Goal: Task Accomplishment & Management: Manage account settings

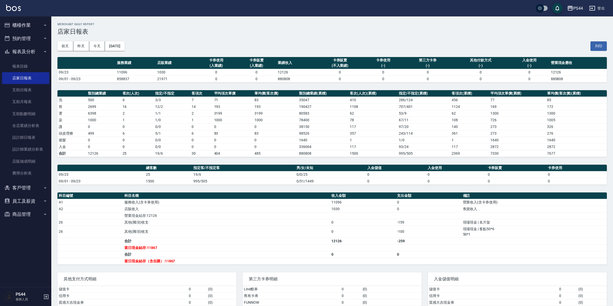
drag, startPoint x: 12, startPoint y: 12, endPoint x: 46, endPoint y: 7, distance: 34.5
click at [13, 12] on div "PS44 登出" at bounding box center [306, 8] width 613 height 16
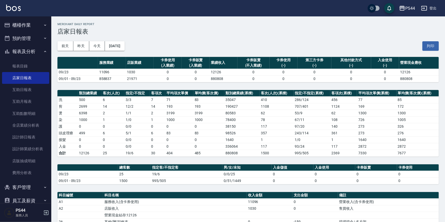
drag, startPoint x: 602, startPoint y: 1, endPoint x: 10, endPoint y: 11, distance: 592.4
click at [10, 11] on img at bounding box center [13, 8] width 15 height 6
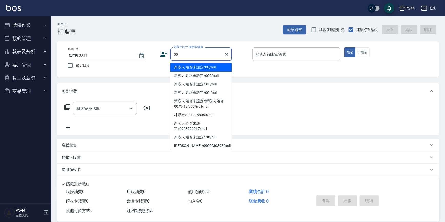
type input "新客人 姓名未設定/00/null"
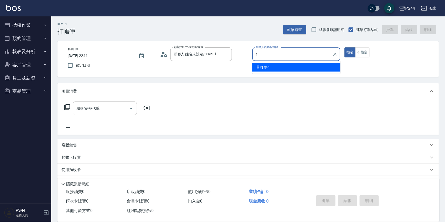
type input "黃雅雯-1"
type button "true"
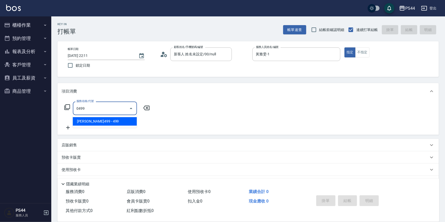
type input "[PERSON_NAME]499(0499)"
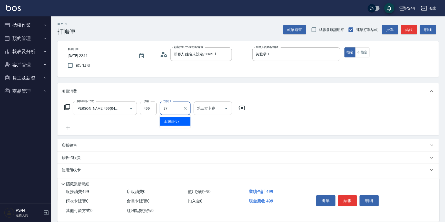
type input "王姵眙-37"
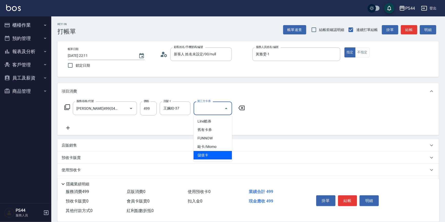
type input "儲值卡"
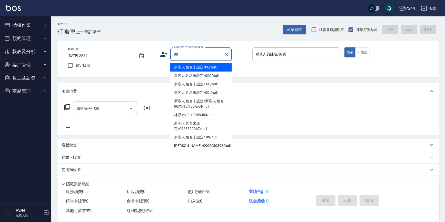
type input "新客人 姓名未設定/00/null"
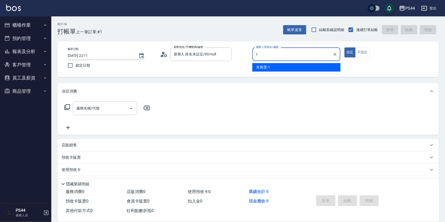
type input "黃雅雯-1"
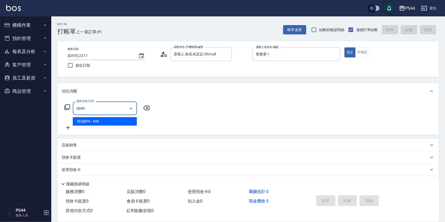
type input "精油SPA(0699)"
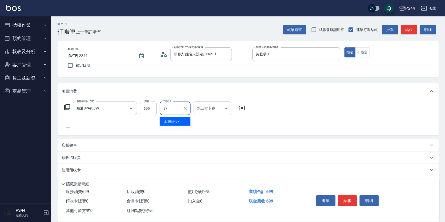
type input "王姵眙-37"
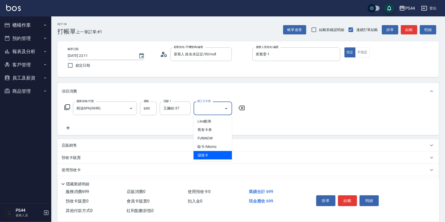
type input "儲值卡"
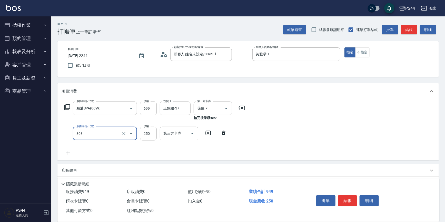
type input "剪髮(303)"
type input "300"
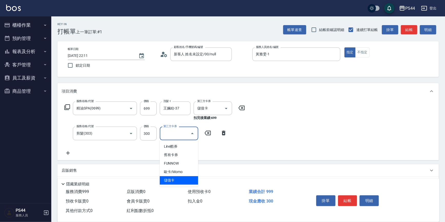
type input "儲值卡"
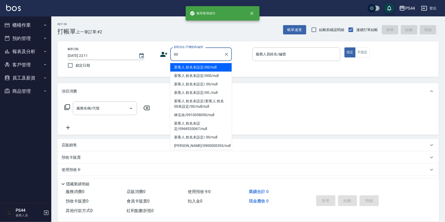
type input "新客人 姓名未設定/00/null"
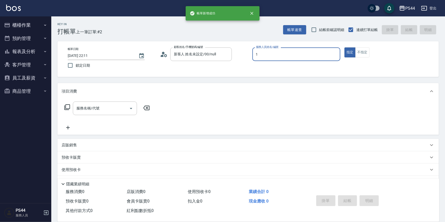
type input "黃雅雯-1"
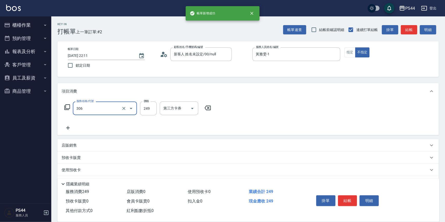
type input "剪髮(306)"
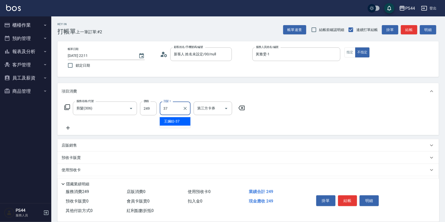
type input "王姵眙-37"
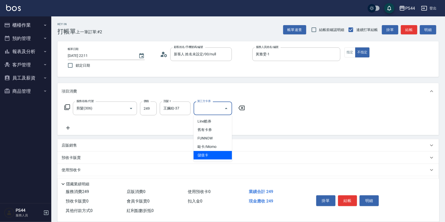
type input "儲值卡"
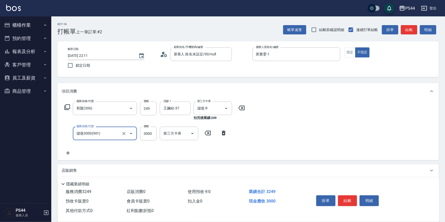
type input "儲值3000(901)"
type input "2000"
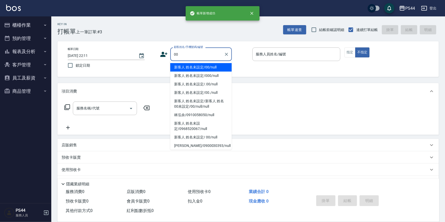
type input "新客人 姓名未設定/00/null"
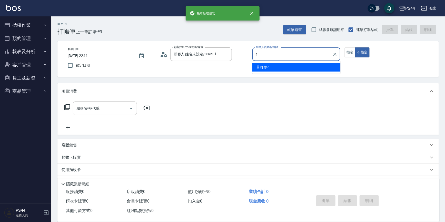
type input "黃雅雯-1"
type button "false"
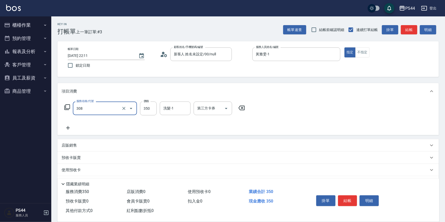
type input "洗+剪(308)"
type input "400"
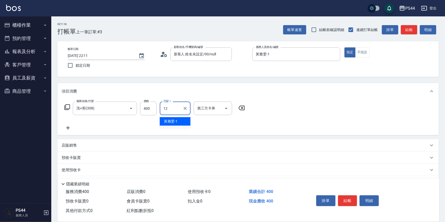
type input "[PERSON_NAME]-12"
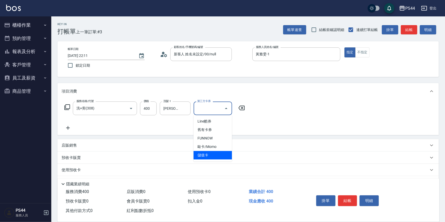
type input "儲值卡"
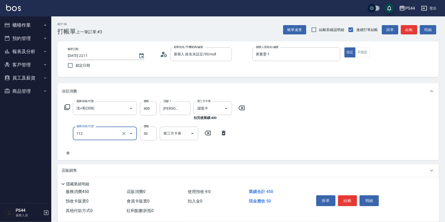
type input "精油50(112)"
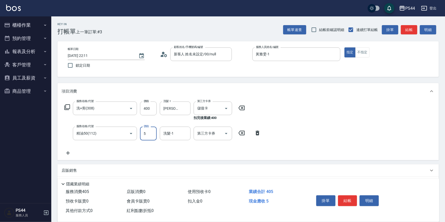
type input "50"
type input "[PERSON_NAME]-12"
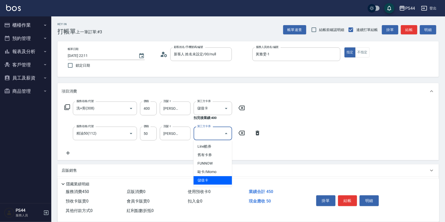
type input "儲值卡"
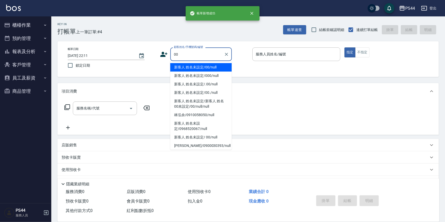
type input "新客人 姓名未設定/00/null"
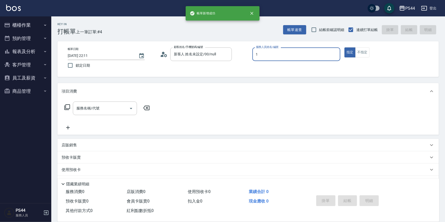
type input "黃雅雯-1"
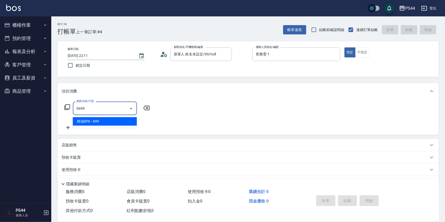
type input "精油SPA(0699)"
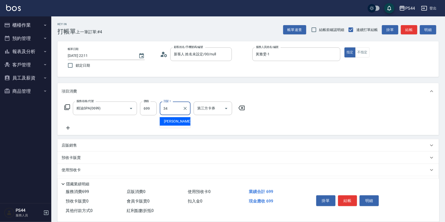
type input "[PERSON_NAME]-34"
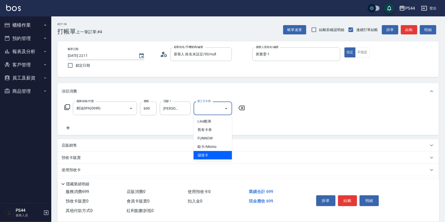
type input "儲值卡"
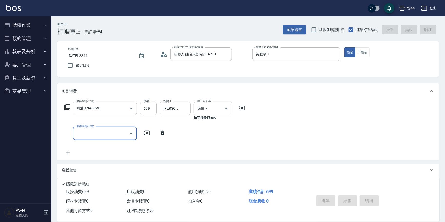
type input "[DATE] 22:12"
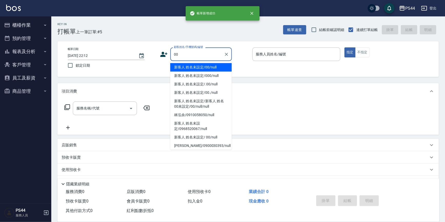
type input "新客人 姓名未設定/00/null"
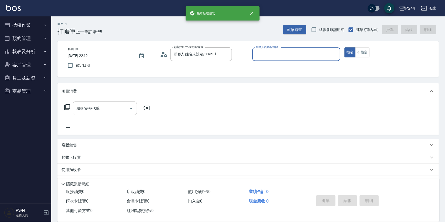
click at [345, 47] on button "指定" at bounding box center [350, 52] width 11 height 10
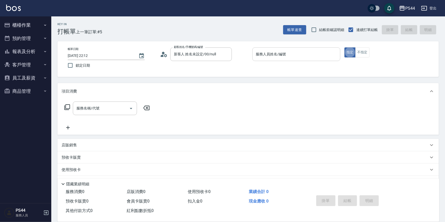
drag, startPoint x: 289, startPoint y: 48, endPoint x: 299, endPoint y: 48, distance: 9.8
click at [289, 49] on div "服務人員姓名/編號" at bounding box center [296, 54] width 88 height 14
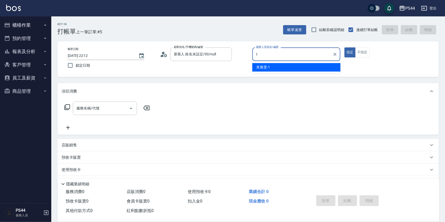
type input "黃雅雯-1"
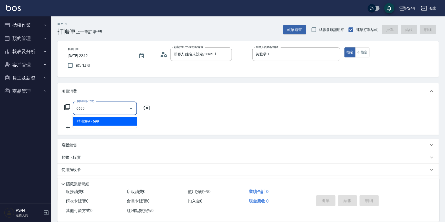
type input "精油SPA(0699)"
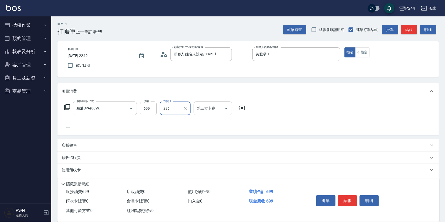
type input "236"
click at [179, 108] on input "洗髮-1" at bounding box center [175, 108] width 26 height 9
type input "[PERSON_NAME]-26"
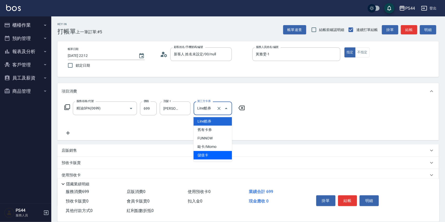
type input "儲值卡"
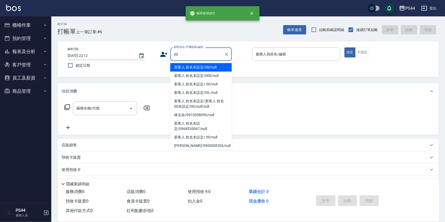
type input "新客人 姓名未設定/00/null"
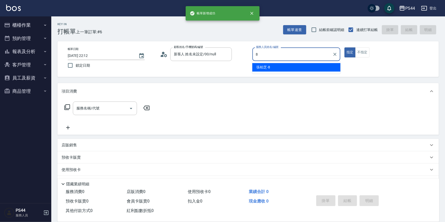
type input "張柏芝-8"
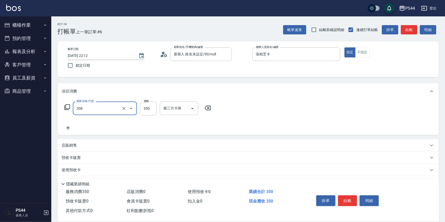
type input "洗+剪(308)"
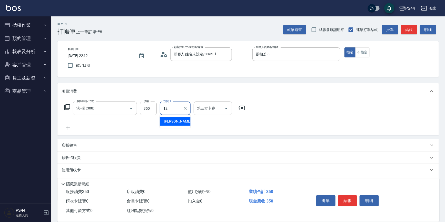
type input "[PERSON_NAME]-12"
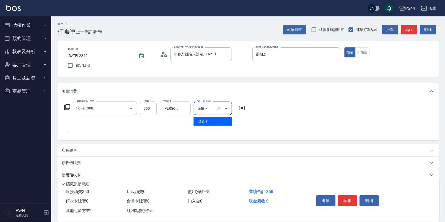
type input "儲值卡"
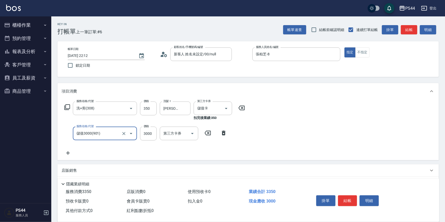
type input "儲值3000(901)"
type input "2000"
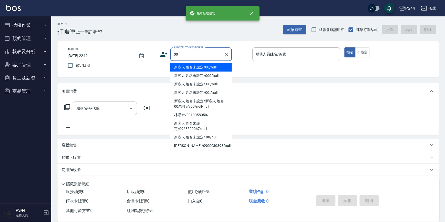
type input "新客人 姓名未設定/00/null"
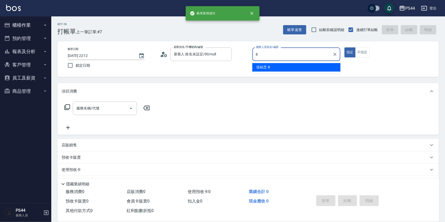
type input "張柏芝-8"
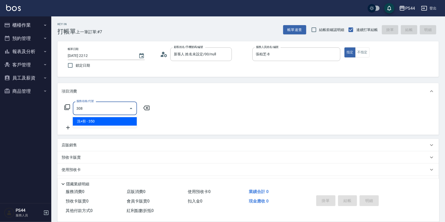
type input "洗+剪(308)"
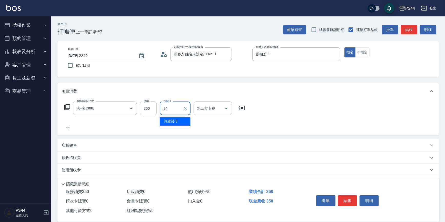
type input "[PERSON_NAME]-34"
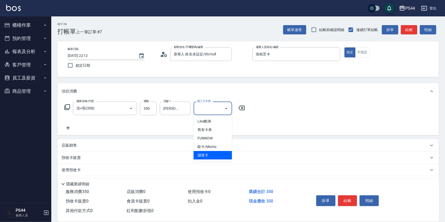
type input "儲值卡"
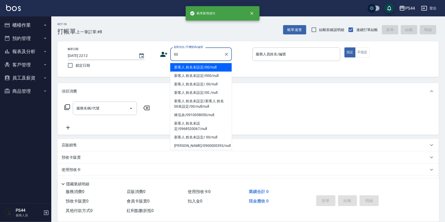
type input "新客人 姓名未設定/00/null"
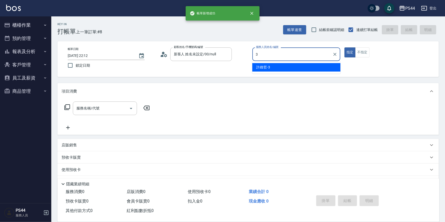
type input "許維哲-3"
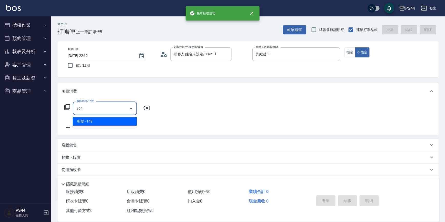
type input "剪髮(304)"
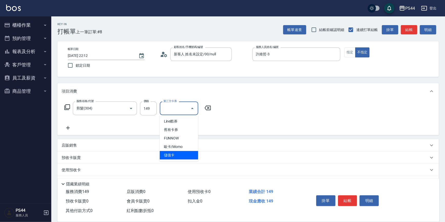
type input "儲值卡"
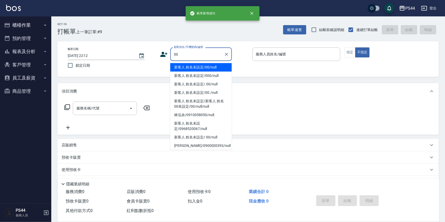
type input "新客人 姓名未設定/00/null"
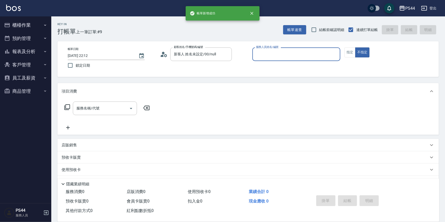
click at [355, 47] on button "不指定" at bounding box center [362, 52] width 14 height 10
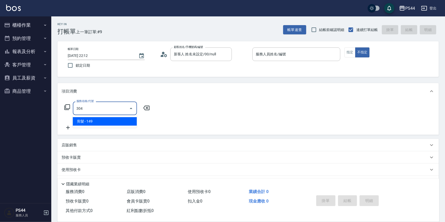
type input "剪髮(304)"
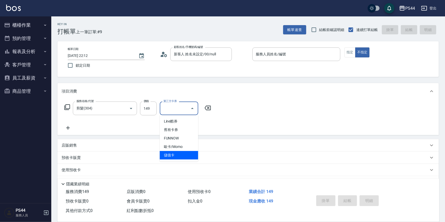
type input "儲值卡"
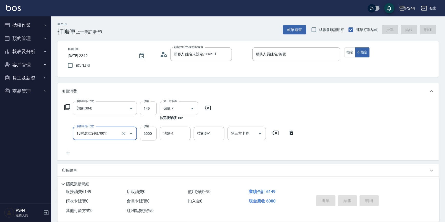
type input "18吋處女2包(7001)"
type input "303"
drag, startPoint x: 292, startPoint y: 131, endPoint x: 289, endPoint y: 111, distance: 20.5
click at [291, 129] on div "服務名稱/代號 18吋處女2包(7001) 服務名稱/代號 價格 303 價格 洗髮-1 洗髮-1 技術師-1 技術師-1 第三方卡券 第三方卡券" at bounding box center [180, 134] width 236 height 14
click at [287, 55] on input "服務人員姓名/編號" at bounding box center [297, 54] width 84 height 9
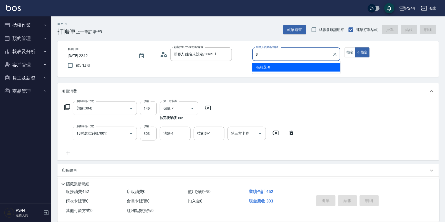
type input "張柏芝-8"
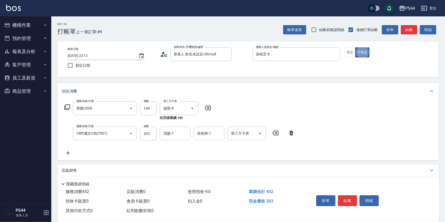
click at [292, 134] on icon at bounding box center [292, 133] width 4 height 5
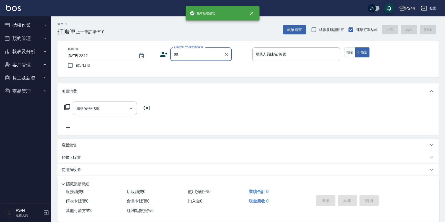
type input "新客人 姓名未設定/00/null"
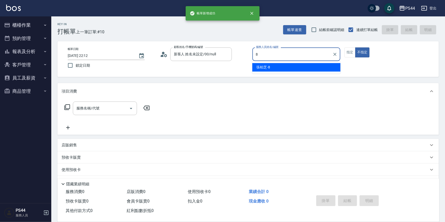
type input "張柏芝-8"
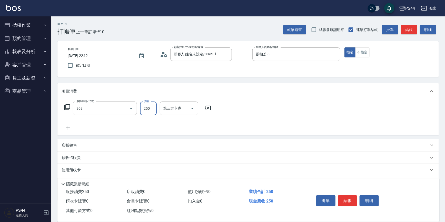
type input "剪髮(303)"
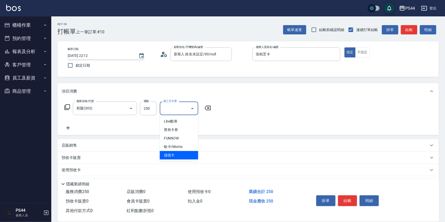
type input "儲值卡"
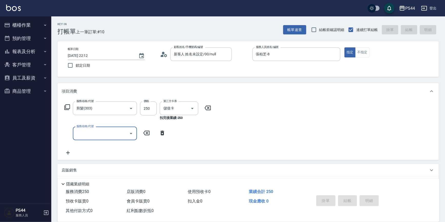
type input "[DATE] 22:13"
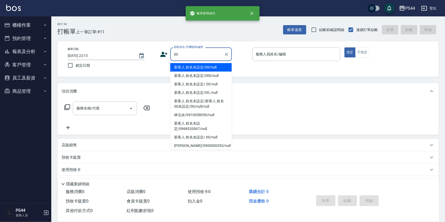
type input "新客人 姓名未設定/00/null"
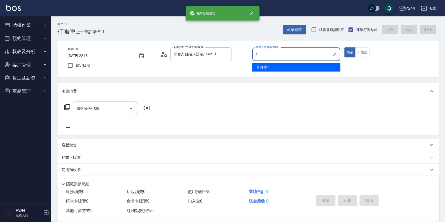
type input "黃雅雯-1"
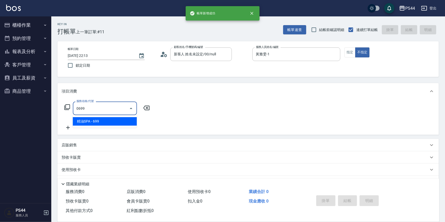
type input "精油SPA(0699)"
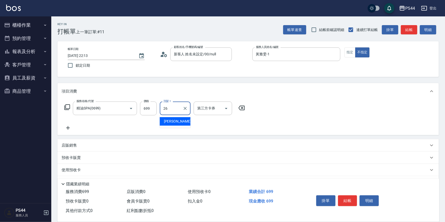
type input "[PERSON_NAME]-26"
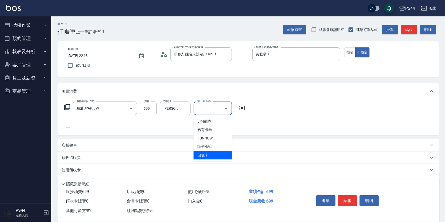
type input "儲值卡"
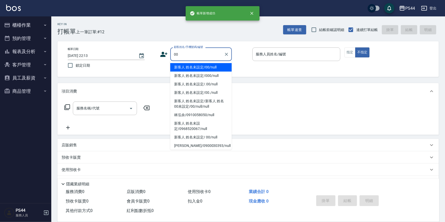
type input "新客人 姓名未設定/00/null"
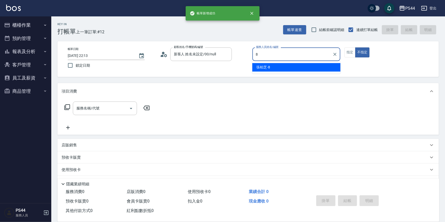
type input "張柏芝-8"
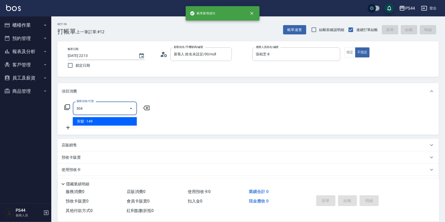
type input "剪髮(304)"
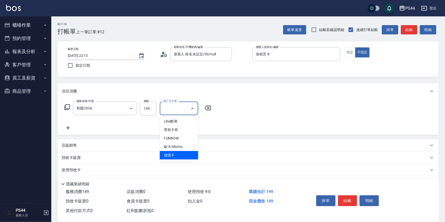
type input "儲值卡"
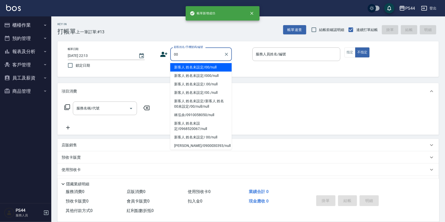
type input "新客人 姓名未設定/00/null"
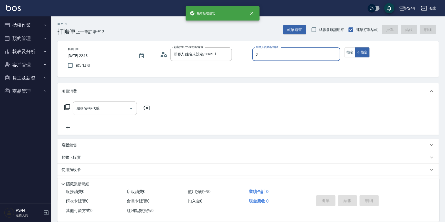
type input "許維哲-3"
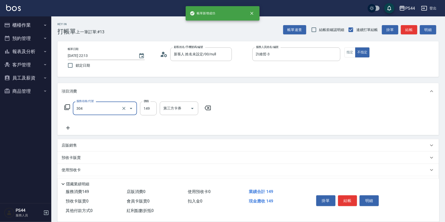
type input "剪髮(304)"
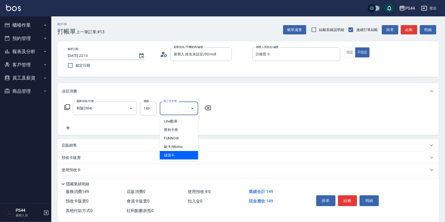
type input "儲值卡"
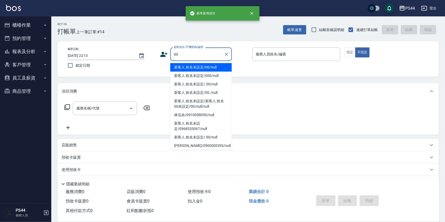
type input "新客人 姓名未設定/00/null"
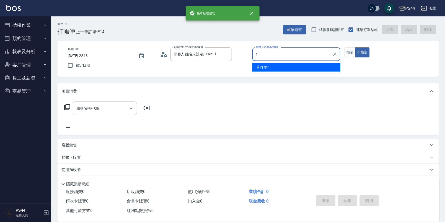
type input "黃雅雯-1"
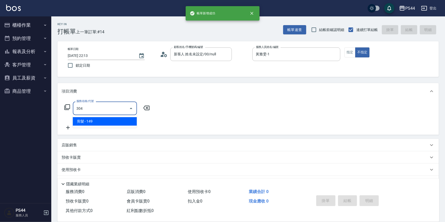
type input "剪髮(304)"
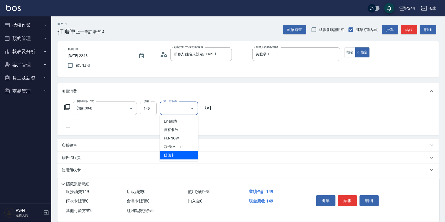
type input "儲值卡"
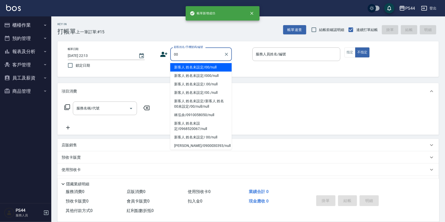
type input "00"
type input "3"
type input "新客人 姓名未設定/00/null"
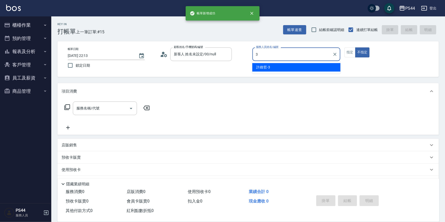
type input "許維哲-3"
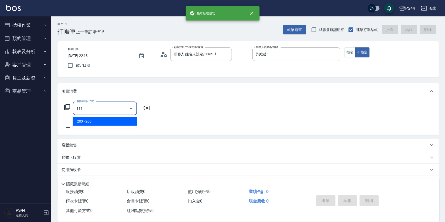
type input "200(111)"
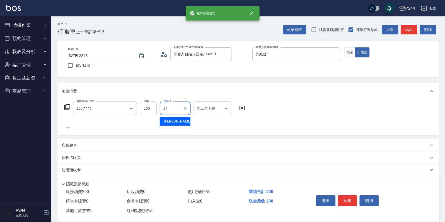
type input "[PERSON_NAME]-34"
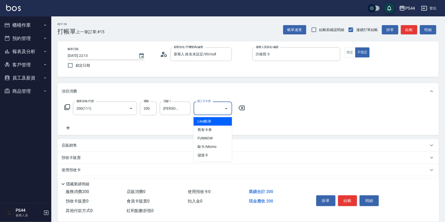
type input "儲值卡"
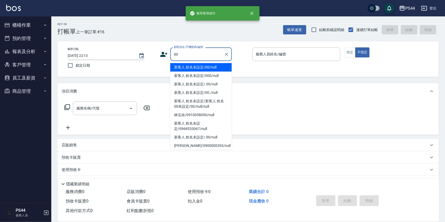
type input "新客人 姓名未設定/00/null"
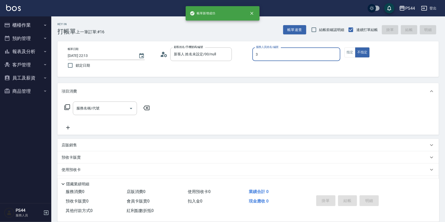
type input "許維哲-3"
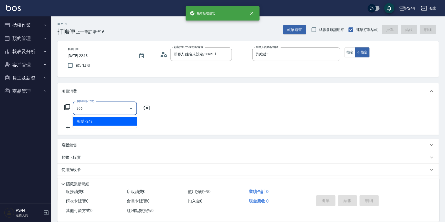
type input "剪髮(306)"
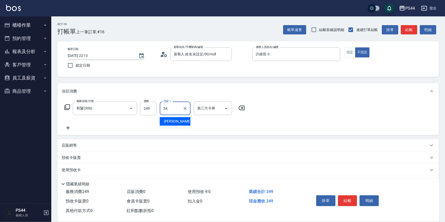
type input "[PERSON_NAME]-34"
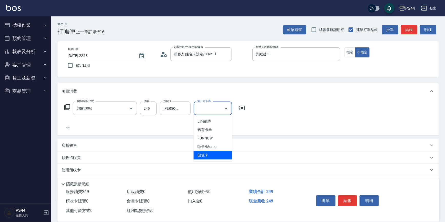
type input "儲值卡"
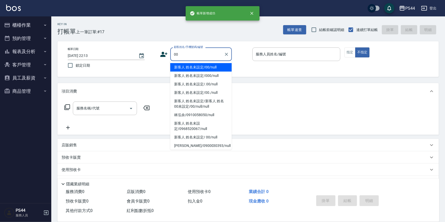
type input "新客人 姓名未設定/00/null"
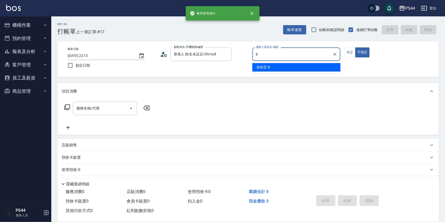
type input "張柏芝-8"
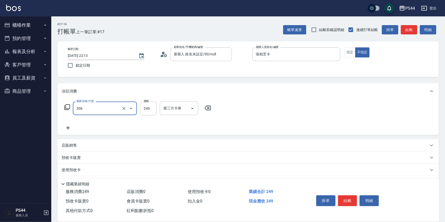
type input "剪髮(306)"
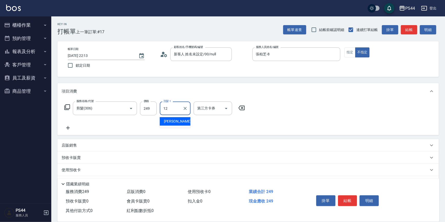
type input "[PERSON_NAME]-12"
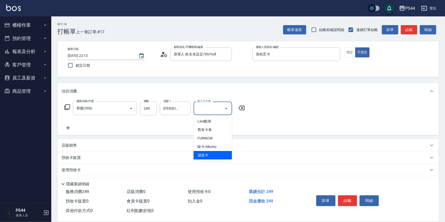
type input "儲值卡"
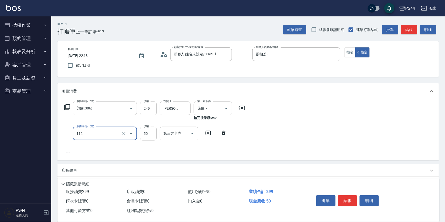
type input "精油50(112)"
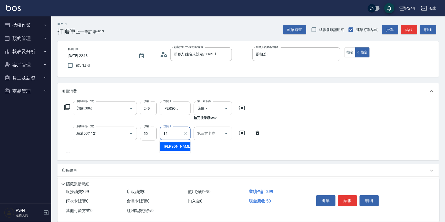
type input "[PERSON_NAME]-12"
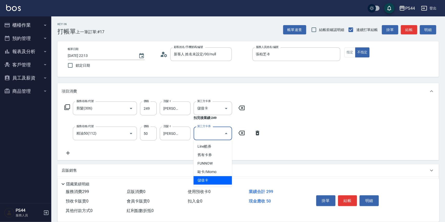
type input "儲值卡"
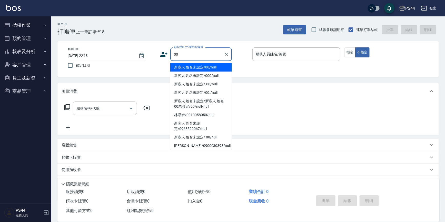
type input "新客人 姓名未設定/00/null"
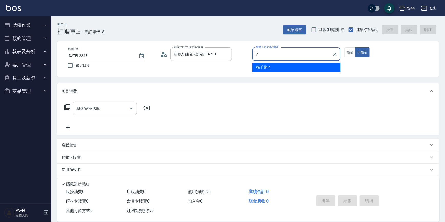
type input "楊千蓉-7"
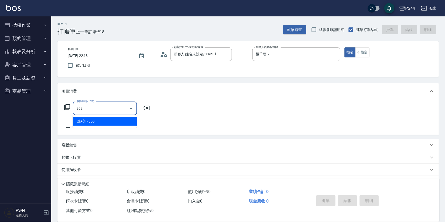
type input "洗+剪(308)"
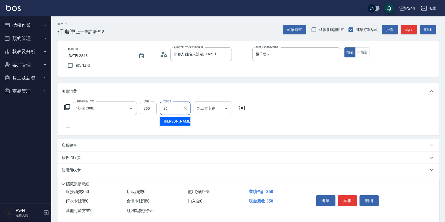
type input "[PERSON_NAME]-26"
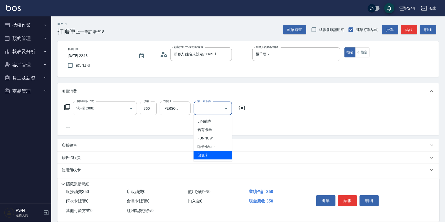
type input "儲值卡"
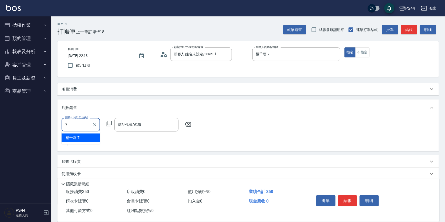
type input "楊千蓉-7"
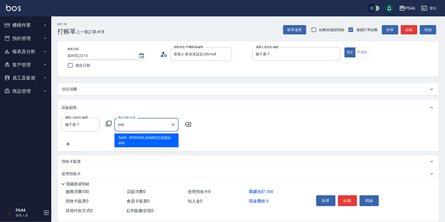
type input "[PERSON_NAME]涼洗護組"
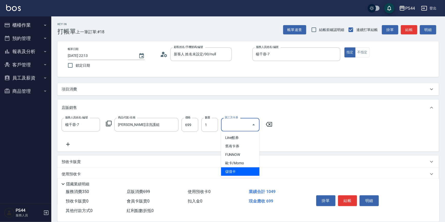
type input "儲值卡"
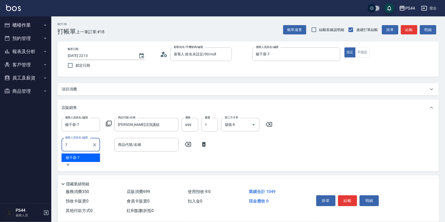
type input "楊千蓉-7"
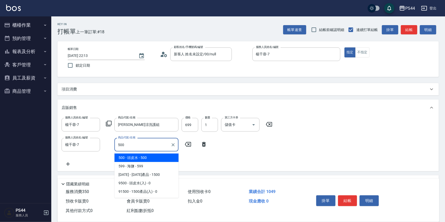
type input "頭皮水"
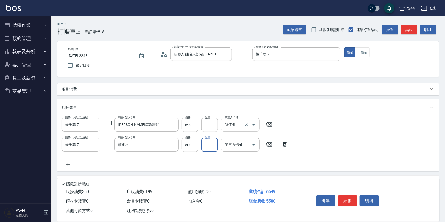
type input "1"
click at [191, 146] on input "500" at bounding box center [190, 145] width 17 height 14
type input "450"
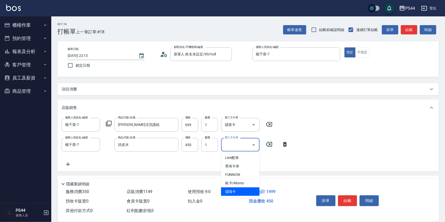
type input "儲值卡"
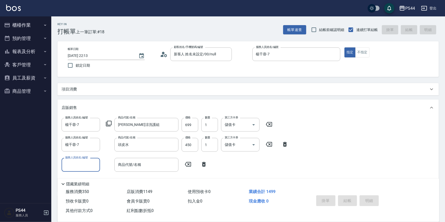
type input "[DATE] 22:14"
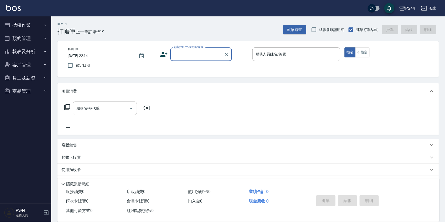
click at [46, 26] on icon "button" at bounding box center [45, 25] width 4 height 4
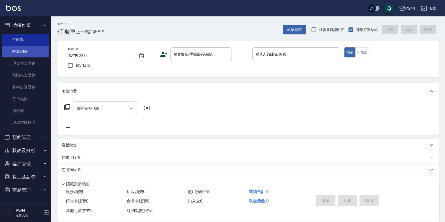
click at [33, 54] on link "帳單列表" at bounding box center [25, 52] width 47 height 12
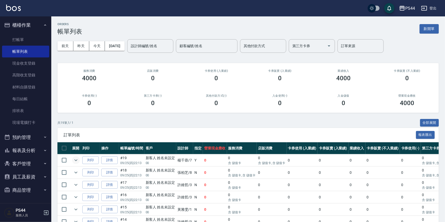
click at [75, 159] on icon "expand row" at bounding box center [76, 160] width 6 height 6
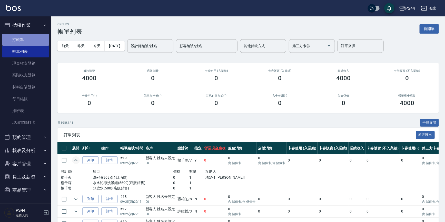
click at [37, 41] on link "打帳單" at bounding box center [25, 40] width 47 height 12
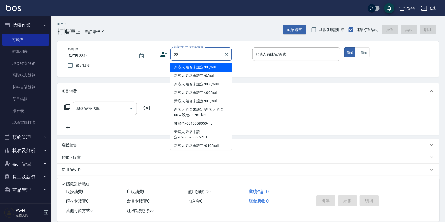
type input "新客人 姓名未設定/00/null"
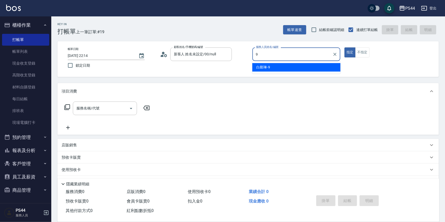
type input "白鄰琳-9"
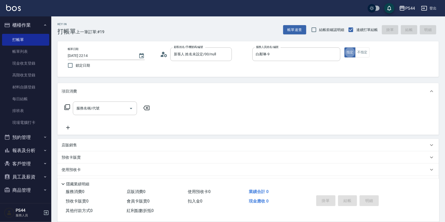
type button "true"
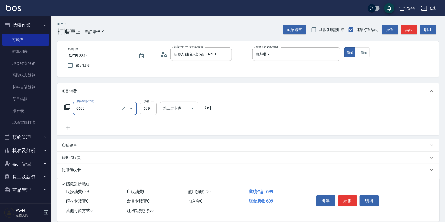
type input "精油SPA(0699)"
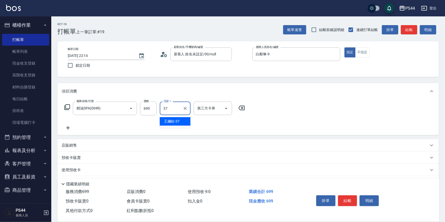
type input "王姵眙-37"
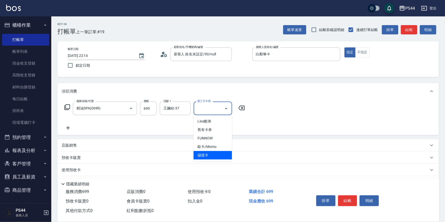
type input "儲值卡"
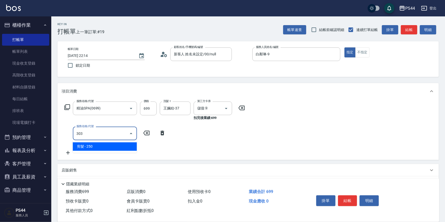
type input "剪髮(303)"
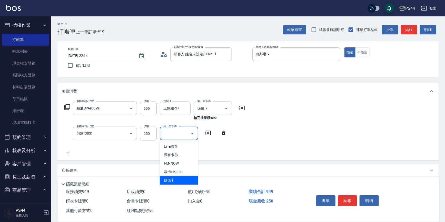
type input "儲值卡"
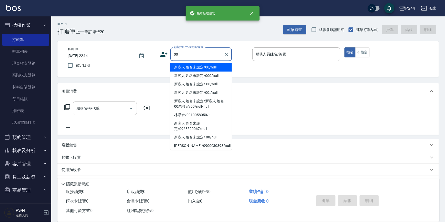
type input "新客人 姓名未設定/00/null"
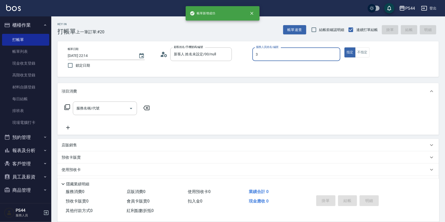
type input "許維哲-3"
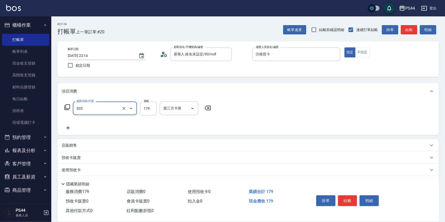
type input "剪髮(305)"
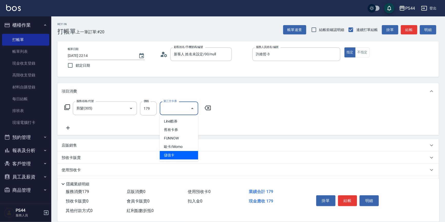
type input "儲值卡"
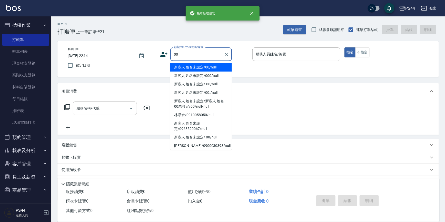
type input "新客人 姓名未設定/00/null"
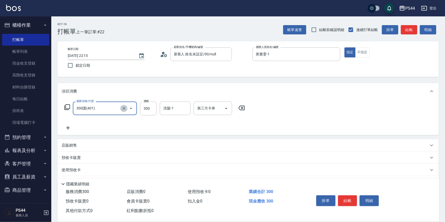
click at [124, 111] on button "Clear" at bounding box center [123, 108] width 7 height 7
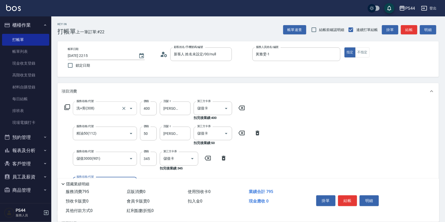
click at [187, 158] on icon "Clear" at bounding box center [185, 158] width 5 height 5
click at [310, 133] on div "服務名稱/代號 洗+剪(308) 服務名稱/代號 價格 400 價格 洗髮-1 邱美月-34 洗髮-1 第三方卡券 儲值卡 第三方卡券 扣完後業績: 400 …" at bounding box center [247, 153] width 381 height 106
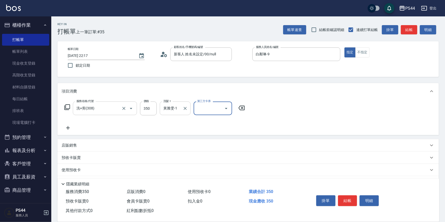
click at [185, 110] on icon "Clear" at bounding box center [185, 108] width 5 height 5
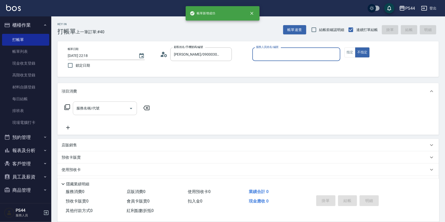
click at [355, 47] on button "不指定" at bounding box center [362, 52] width 14 height 10
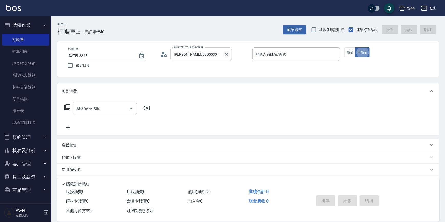
click at [224, 54] on icon "Clear" at bounding box center [226, 54] width 5 height 5
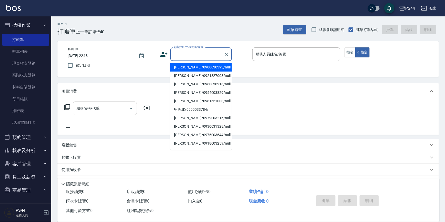
click at [200, 54] on input "顧客姓名/手機號碼/編號" at bounding box center [197, 54] width 49 height 9
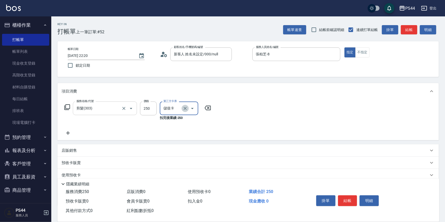
drag, startPoint x: 185, startPoint y: 110, endPoint x: 208, endPoint y: 106, distance: 23.0
click at [185, 110] on icon "Clear" at bounding box center [185, 108] width 5 height 5
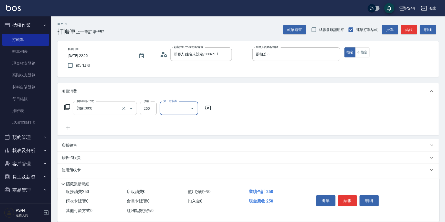
click at [250, 105] on div "服務名稱/代號 剪髮(303) 服務名稱/代號 價格 250 價格 第三方卡券 第三方卡券" at bounding box center [247, 118] width 381 height 36
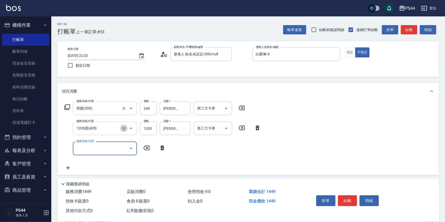
click at [126, 127] on button "Clear" at bounding box center [123, 128] width 7 height 7
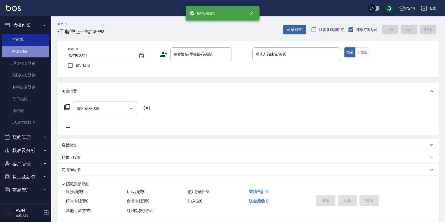
click at [22, 51] on link "帳單列表" at bounding box center [25, 52] width 47 height 12
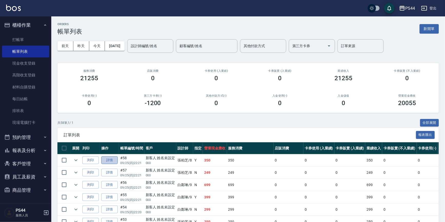
click at [115, 160] on link "詳情" at bounding box center [109, 160] width 16 height 8
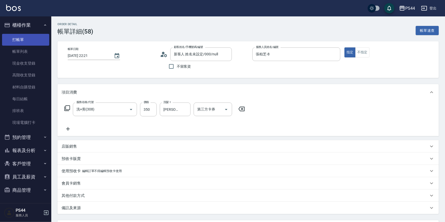
click at [19, 36] on link "打帳單" at bounding box center [25, 40] width 47 height 12
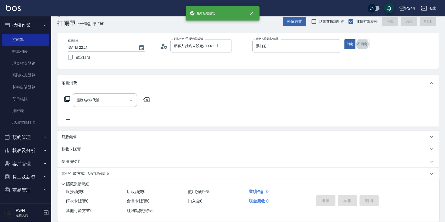
scroll to position [9, 0]
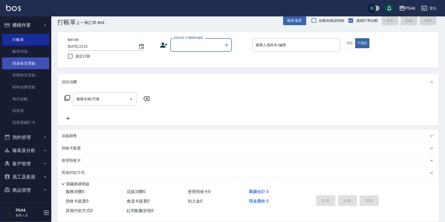
click at [11, 62] on link "現金收支登錄" at bounding box center [25, 63] width 47 height 12
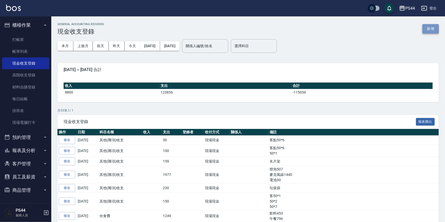
click at [430, 26] on button "新增" at bounding box center [431, 28] width 16 height 9
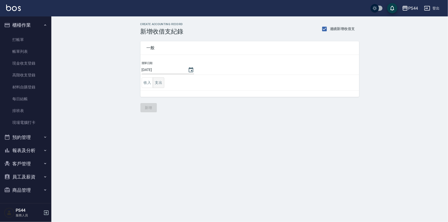
drag, startPoint x: 165, startPoint y: 81, endPoint x: 156, endPoint y: 81, distance: 9.2
click at [161, 81] on td "收入 支出" at bounding box center [249, 83] width 219 height 16
click at [154, 81] on button "支出" at bounding box center [159, 82] width 12 height 11
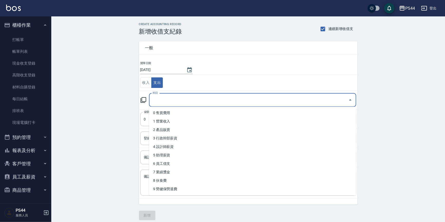
click at [189, 97] on input "科目" at bounding box center [248, 100] width 195 height 9
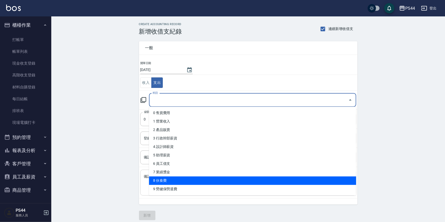
click at [192, 182] on li "8 伙食費" at bounding box center [252, 180] width 207 height 8
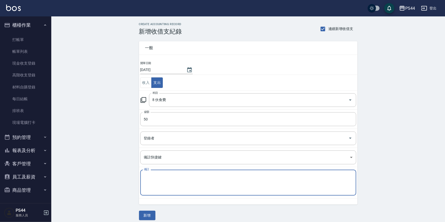
click at [179, 176] on textarea "備註" at bounding box center [248, 182] width 209 height 17
click at [152, 214] on button "新增" at bounding box center [147, 215] width 16 height 9
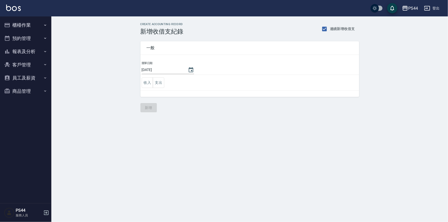
click at [26, 47] on button "報表及分析" at bounding box center [25, 51] width 47 height 13
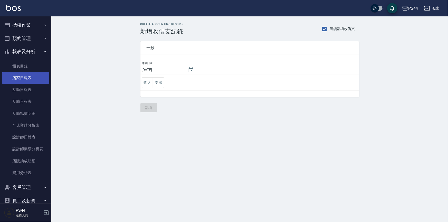
click at [40, 73] on link "店家日報表" at bounding box center [25, 78] width 47 height 12
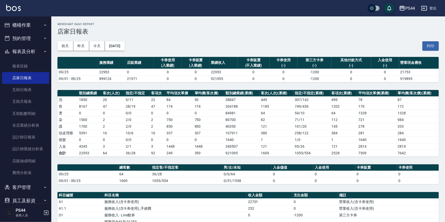
click at [24, 28] on button "櫃檯作業" at bounding box center [25, 24] width 47 height 13
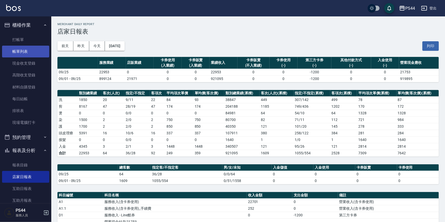
click at [31, 53] on link "帳單列表" at bounding box center [25, 52] width 47 height 12
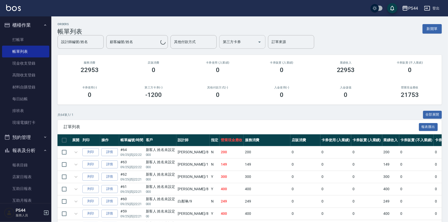
click at [241, 39] on input "第三方卡券" at bounding box center [238, 41] width 34 height 9
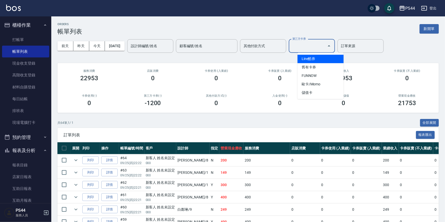
click at [322, 62] on span "Line酷券" at bounding box center [321, 59] width 46 height 8
type input "Line酷券"
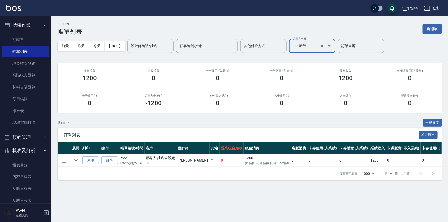
click at [115, 159] on link "詳情" at bounding box center [109, 160] width 16 height 8
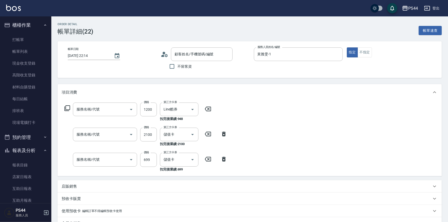
type input "[DATE] 22:14"
type input "黃雅雯-1"
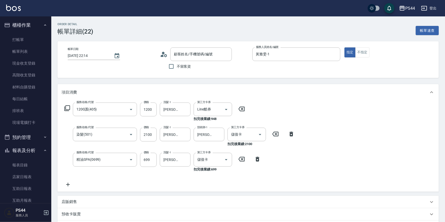
type input "1200護(405)"
type input "染髮(501)"
type input "精油SPA(0699)"
type input "新客人 姓名未設定/00/null"
click at [218, 109] on icon "Clear" at bounding box center [219, 109] width 5 height 5
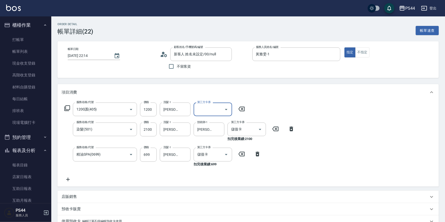
click at [223, 109] on icon "Open" at bounding box center [226, 109] width 6 height 6
drag, startPoint x: 206, startPoint y: 155, endPoint x: 210, endPoint y: 154, distance: 4.2
click at [207, 155] on span "儲值卡" at bounding box center [213, 156] width 38 height 8
type input "儲值卡"
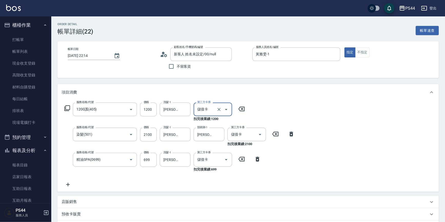
click at [348, 153] on div "服務名稱/代號 1200護(405) 服務名稱/代號 價格 1200 價格 洗髮-1 沛瑀-26 洗髮-1 第三方卡券 儲值卡 第三方卡券 扣完後業績: 12…" at bounding box center [247, 146] width 381 height 91
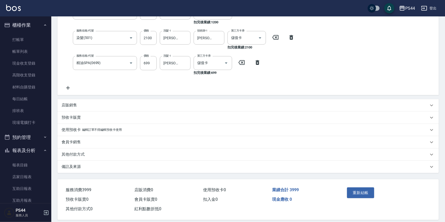
scroll to position [102, 0]
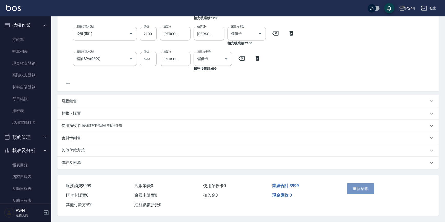
click at [364, 189] on button "重新結帳" at bounding box center [360, 188] width 27 height 11
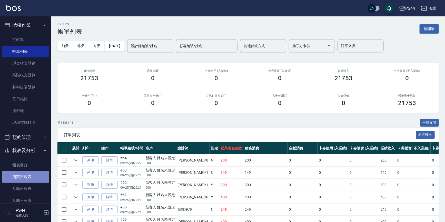
click at [34, 174] on link "店家日報表" at bounding box center [25, 177] width 47 height 12
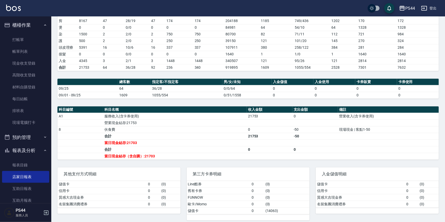
scroll to position [89, 0]
